Goal: Navigation & Orientation: Find specific page/section

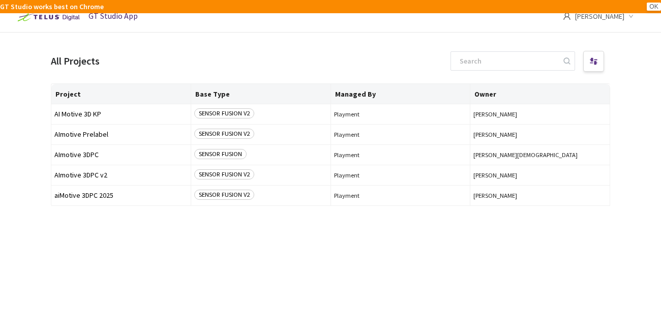
click at [648, 10] on button "OK" at bounding box center [653, 7] width 14 height 8
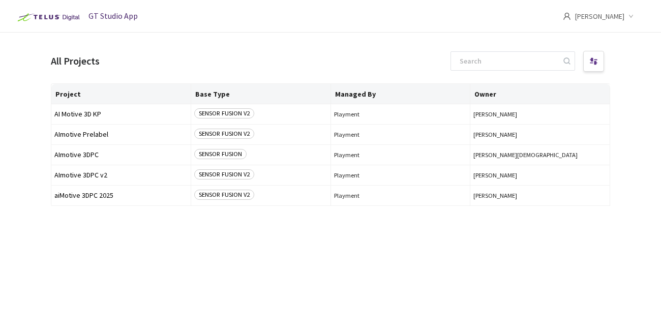
click at [617, 17] on span "[PERSON_NAME]" at bounding box center [599, 16] width 49 height 33
drag, startPoint x: 424, startPoint y: 42, endPoint x: 416, endPoint y: 40, distance: 8.3
click at [423, 41] on main "All Projects Project Base Type Managed By Owner AI Motive 3D KP SENSOR FUSION V…" at bounding box center [330, 198] width 661 height 331
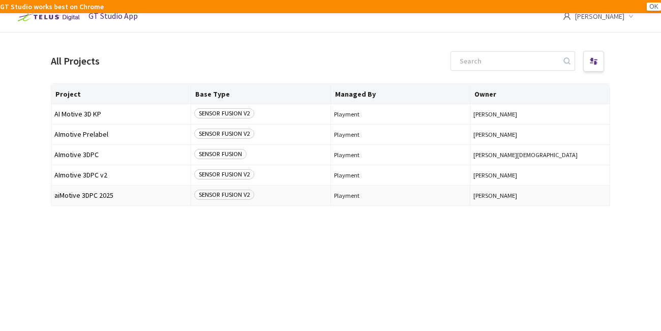
click at [65, 191] on td "aiMotive 3DPC 2025" at bounding box center [121, 195] width 140 height 20
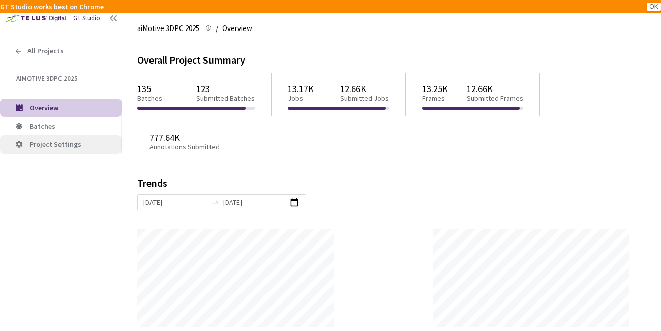
click at [55, 139] on li "Project Settings" at bounding box center [60, 144] width 121 height 18
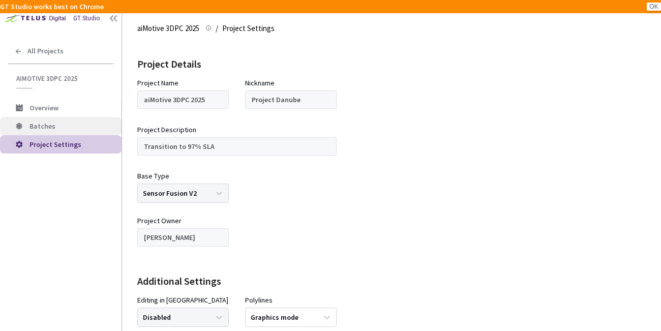
click at [52, 133] on li "Batches" at bounding box center [60, 126] width 121 height 18
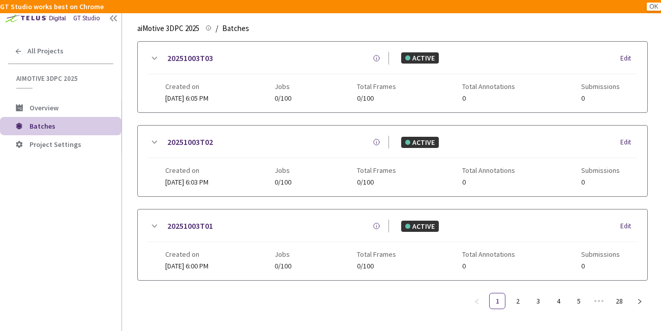
scroll to position [202, 0]
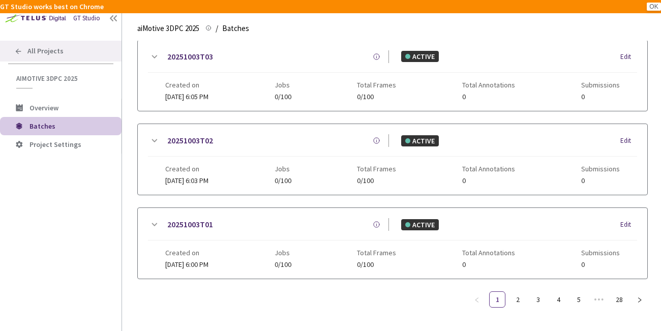
click at [46, 54] on span "All Projects" at bounding box center [45, 51] width 36 height 9
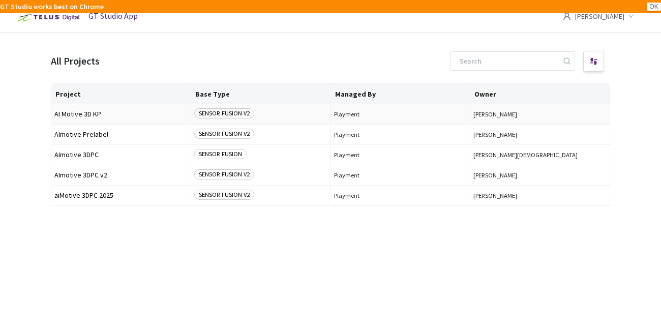
click at [76, 114] on span "AI Motive 3D KP" at bounding box center [120, 114] width 133 height 8
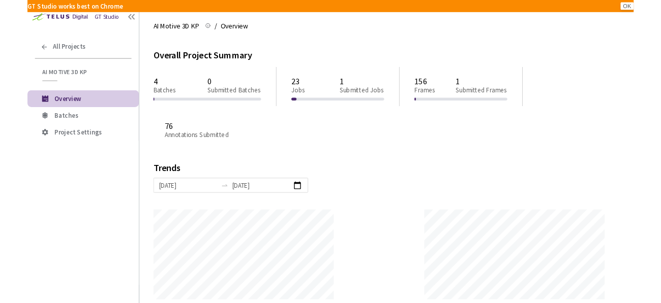
scroll to position [331, 661]
